Goal: Information Seeking & Learning: Understand process/instructions

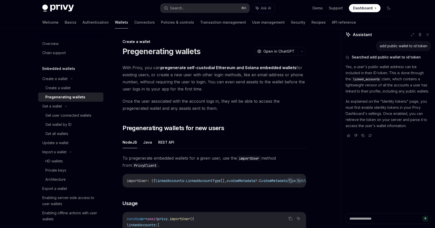
scroll to position [18, 0]
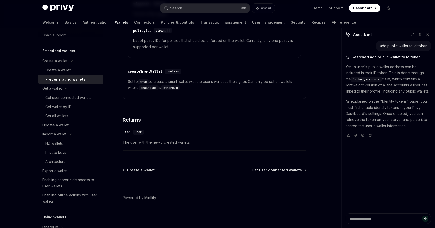
scroll to position [946, 0]
click at [278, 172] on span "Get user connected wallets" at bounding box center [277, 169] width 50 height 5
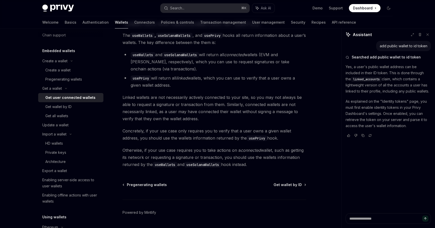
scroll to position [460, 0]
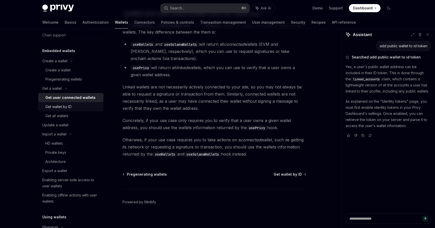
click at [73, 105] on div "Get wallet by ID" at bounding box center [72, 107] width 55 height 6
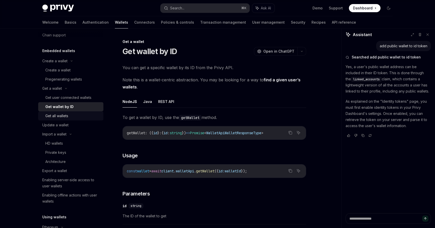
click at [68, 115] on div "Get all wallets" at bounding box center [72, 116] width 55 height 6
type textarea "*"
